Goal: Task Accomplishment & Management: Use online tool/utility

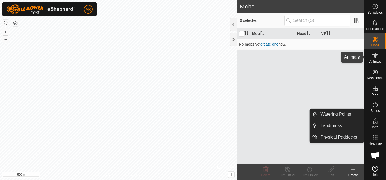
click at [379, 58] on es-animals-svg-icon at bounding box center [375, 55] width 10 height 9
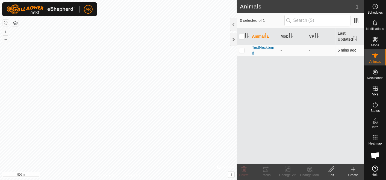
click at [241, 50] on p-checkbox at bounding box center [241, 50] width 5 height 4
checkbox input "true"
click at [265, 172] on icon at bounding box center [266, 169] width 7 height 7
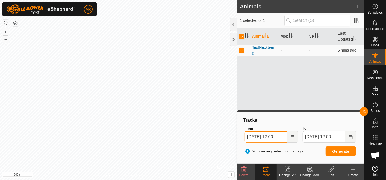
click at [255, 139] on input "[DATE] 12:00" at bounding box center [266, 136] width 43 height 11
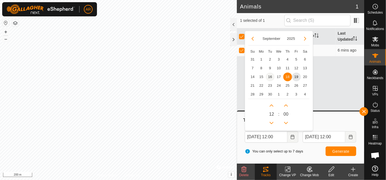
click at [270, 77] on span "16" at bounding box center [270, 77] width 9 height 9
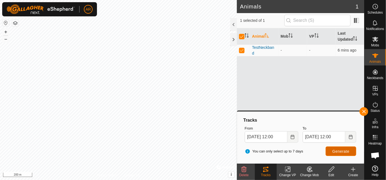
click at [340, 152] on span "Generate" at bounding box center [340, 151] width 17 height 4
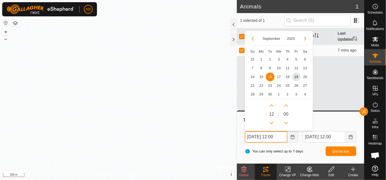
click at [236, 143] on body "AR Schedules Notifications Mobs Animals Neckbands VPs Status Infra Heatmap Help…" at bounding box center [193, 90] width 386 height 180
click at [296, 78] on span "19" at bounding box center [296, 77] width 9 height 9
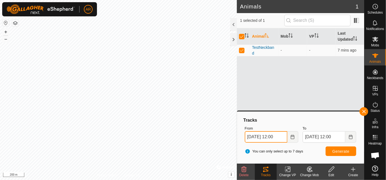
drag, startPoint x: 274, startPoint y: 137, endPoint x: 287, endPoint y: 135, distance: 13.0
click at [287, 135] on input "[DATE] 12:00" at bounding box center [266, 136] width 43 height 11
type input "[DATE] 09:00"
click at [338, 152] on span "Generate" at bounding box center [340, 151] width 17 height 4
click at [365, 108] on button "button" at bounding box center [363, 111] width 9 height 9
